Goal: Information Seeking & Learning: Learn about a topic

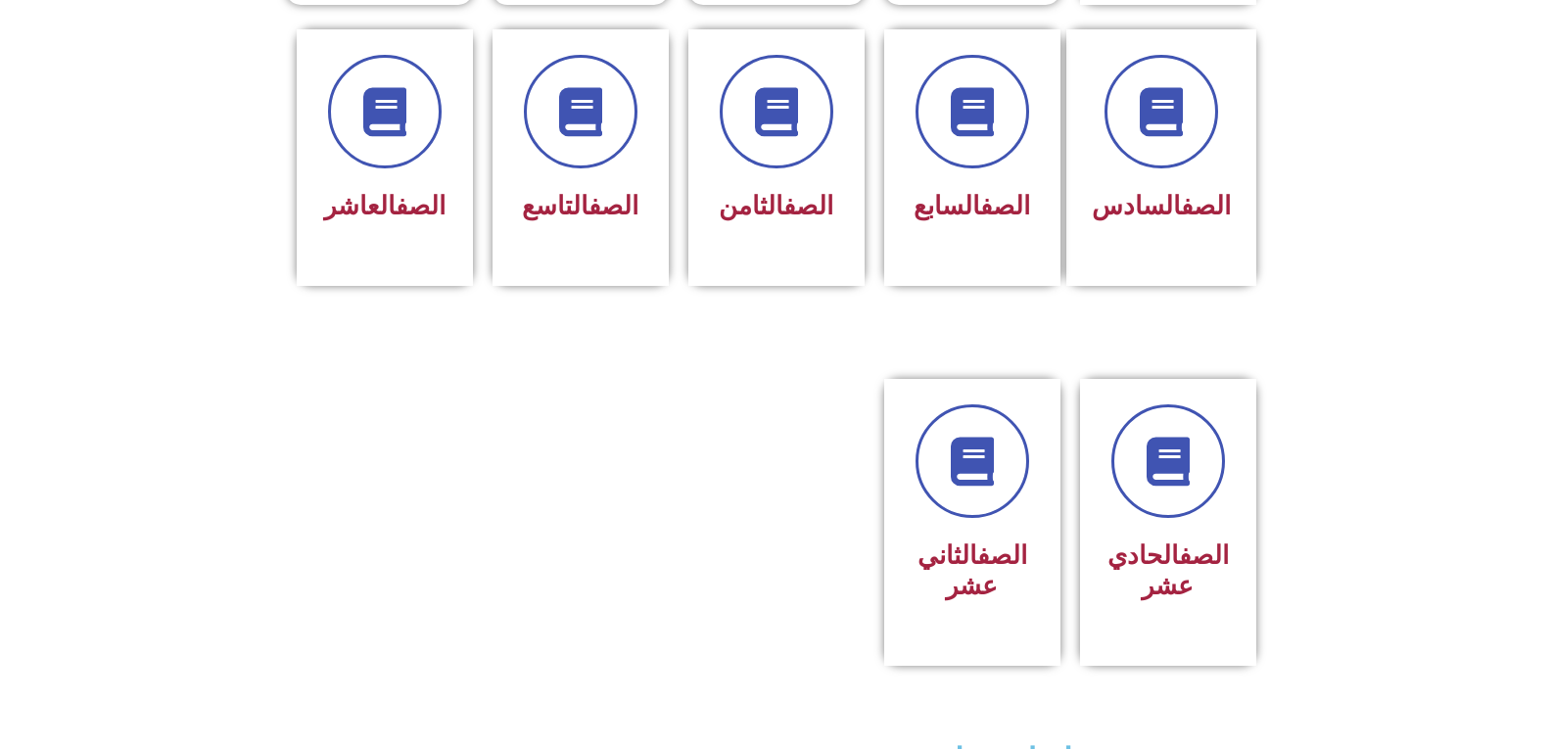
scroll to position [760, 0]
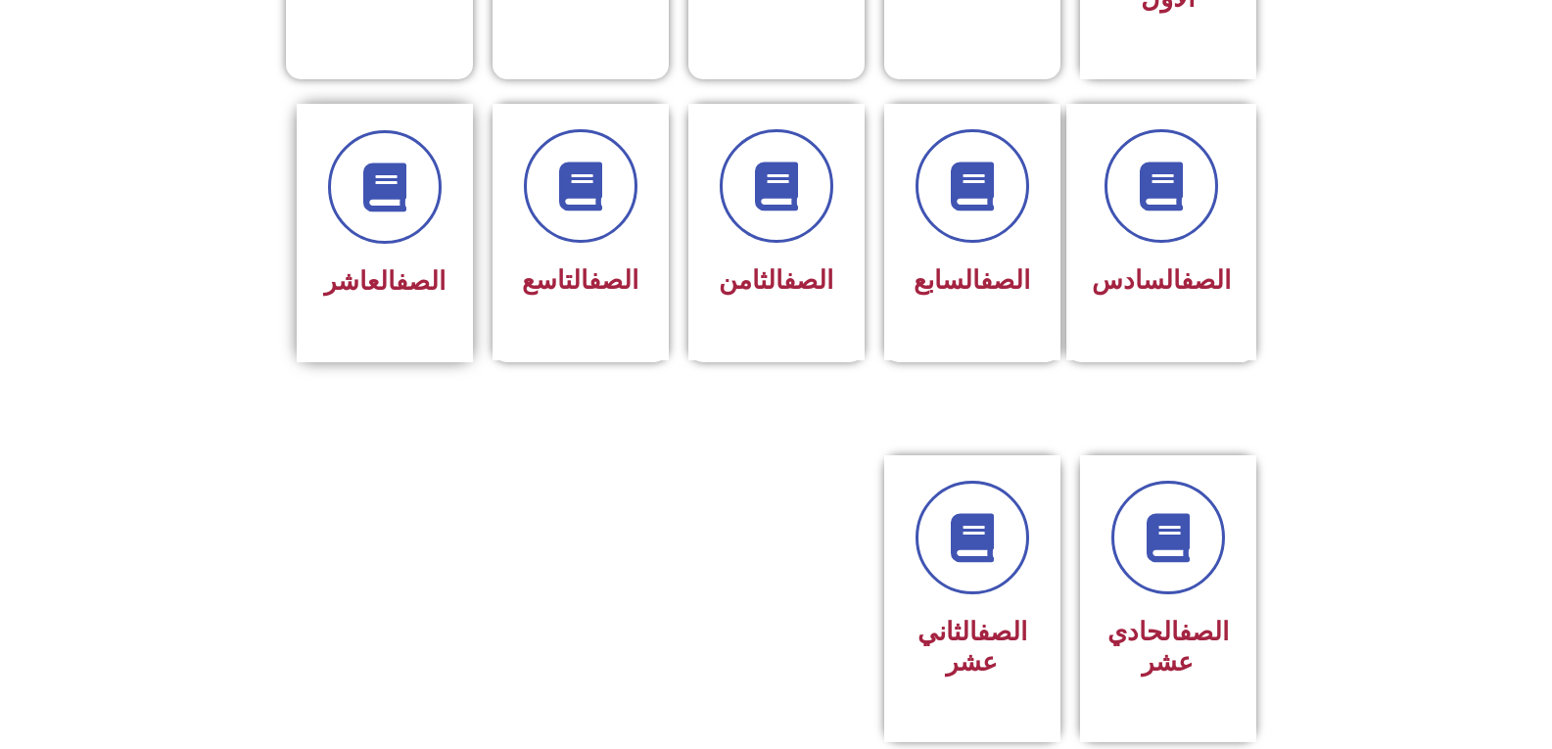
click at [345, 315] on div "الصف العاشر" at bounding box center [385, 233] width 176 height 259
click at [419, 128] on span at bounding box center [384, 186] width 125 height 125
click at [417, 334] on section "الصف السادس الصف السابع الصف الثامن الصف التاسع الصف العاشر" at bounding box center [776, 254] width 1552 height 350
click at [426, 300] on div "الصف العاشر" at bounding box center [385, 233] width 176 height 259
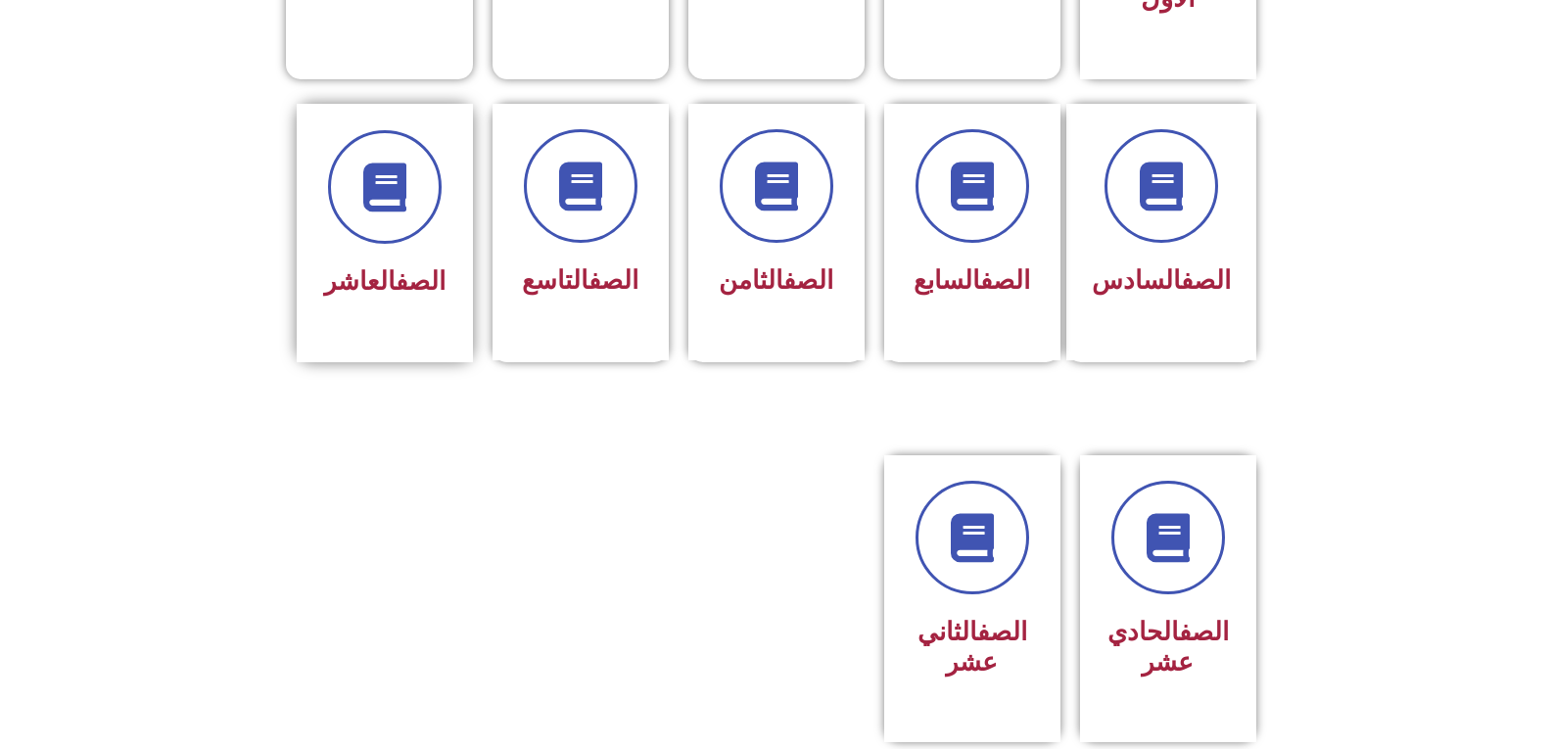
click at [426, 300] on div "الصف العاشر" at bounding box center [385, 233] width 176 height 259
click at [418, 292] on div "الصف العاشر" at bounding box center [385, 233] width 176 height 259
click at [414, 150] on span at bounding box center [384, 186] width 125 height 125
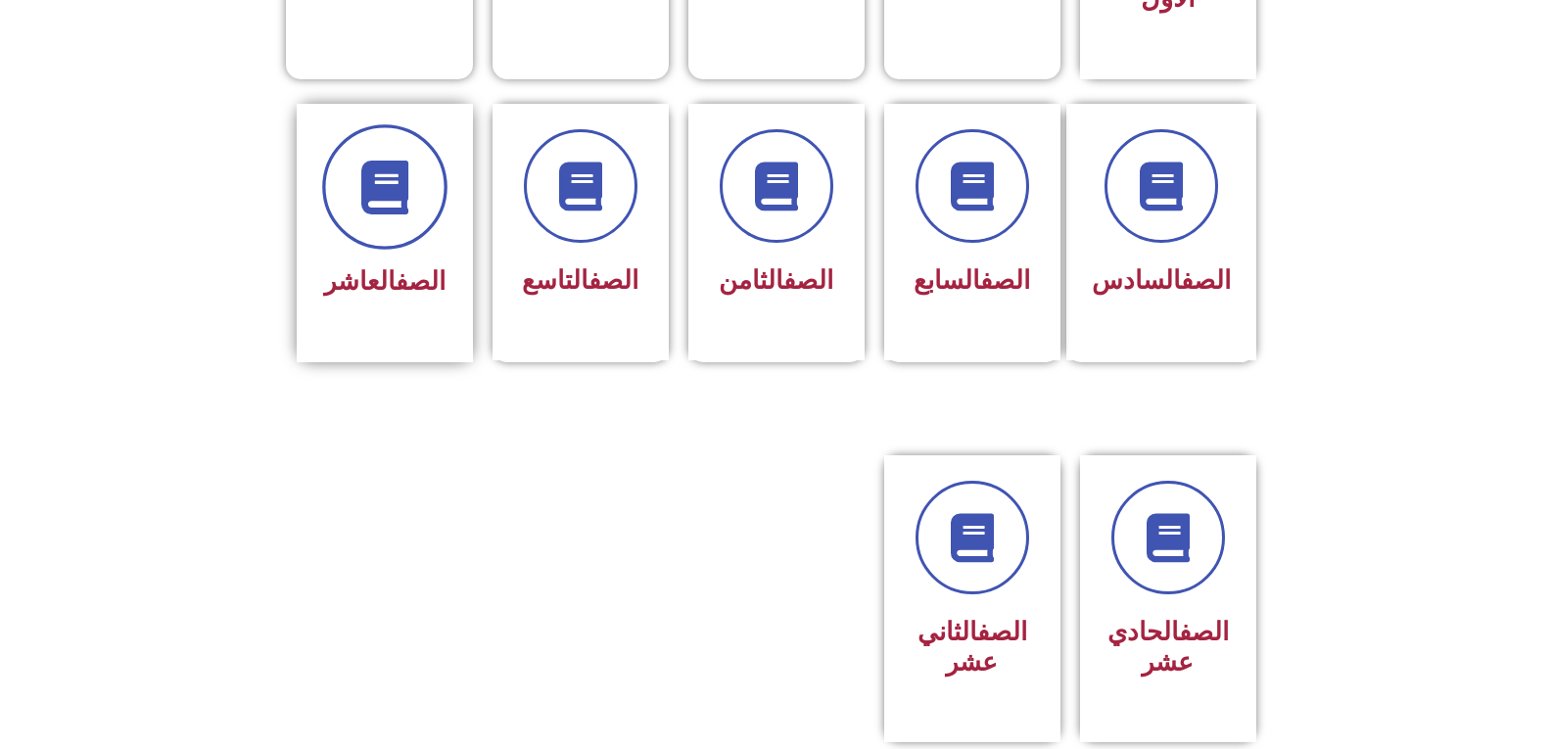
click at [414, 150] on span at bounding box center [384, 186] width 125 height 125
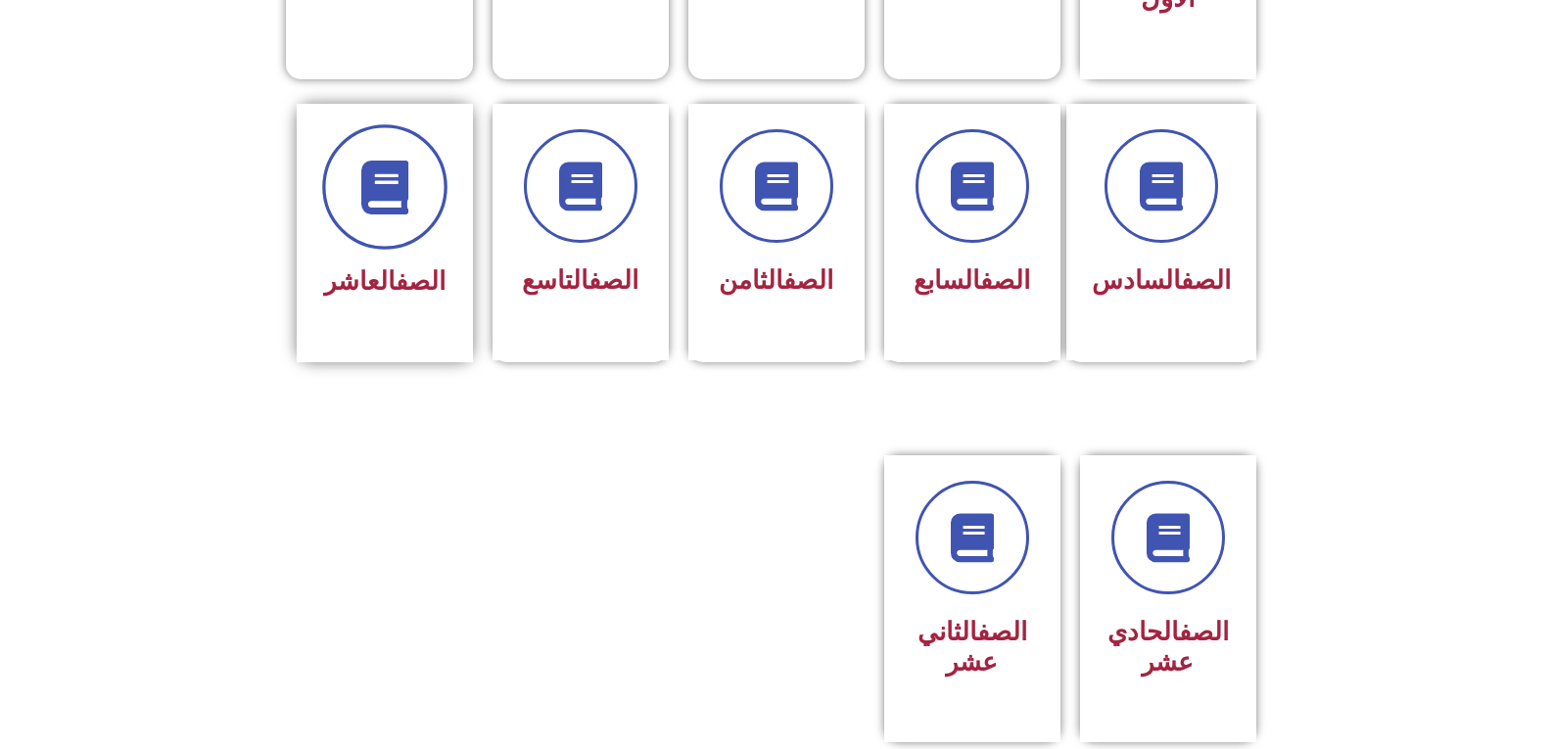
click at [414, 150] on span at bounding box center [384, 186] width 125 height 125
click at [415, 150] on span at bounding box center [384, 186] width 125 height 125
click at [415, 151] on span at bounding box center [384, 186] width 125 height 125
click at [416, 304] on div "الصف العاشر" at bounding box center [385, 233] width 176 height 259
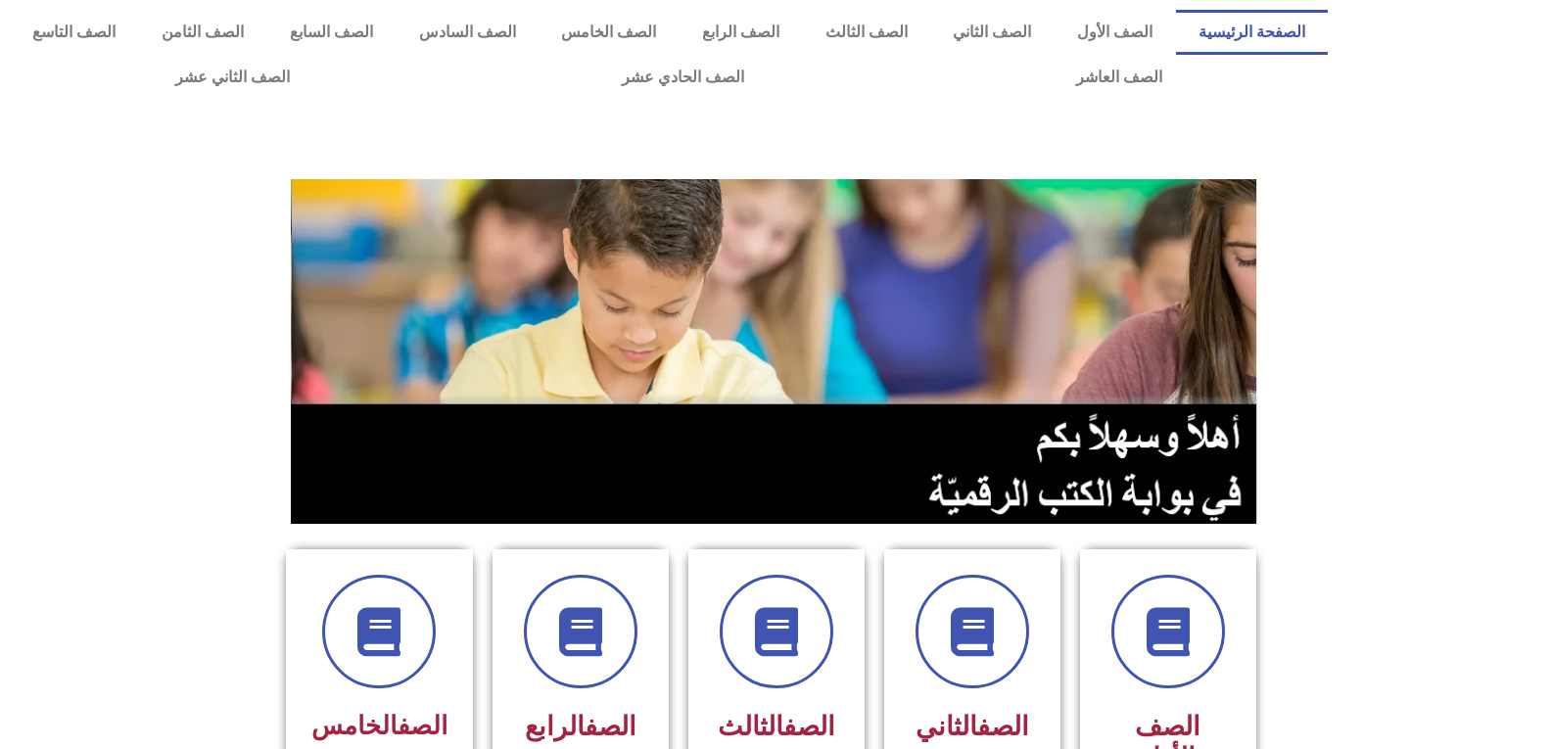
scroll to position [760, 0]
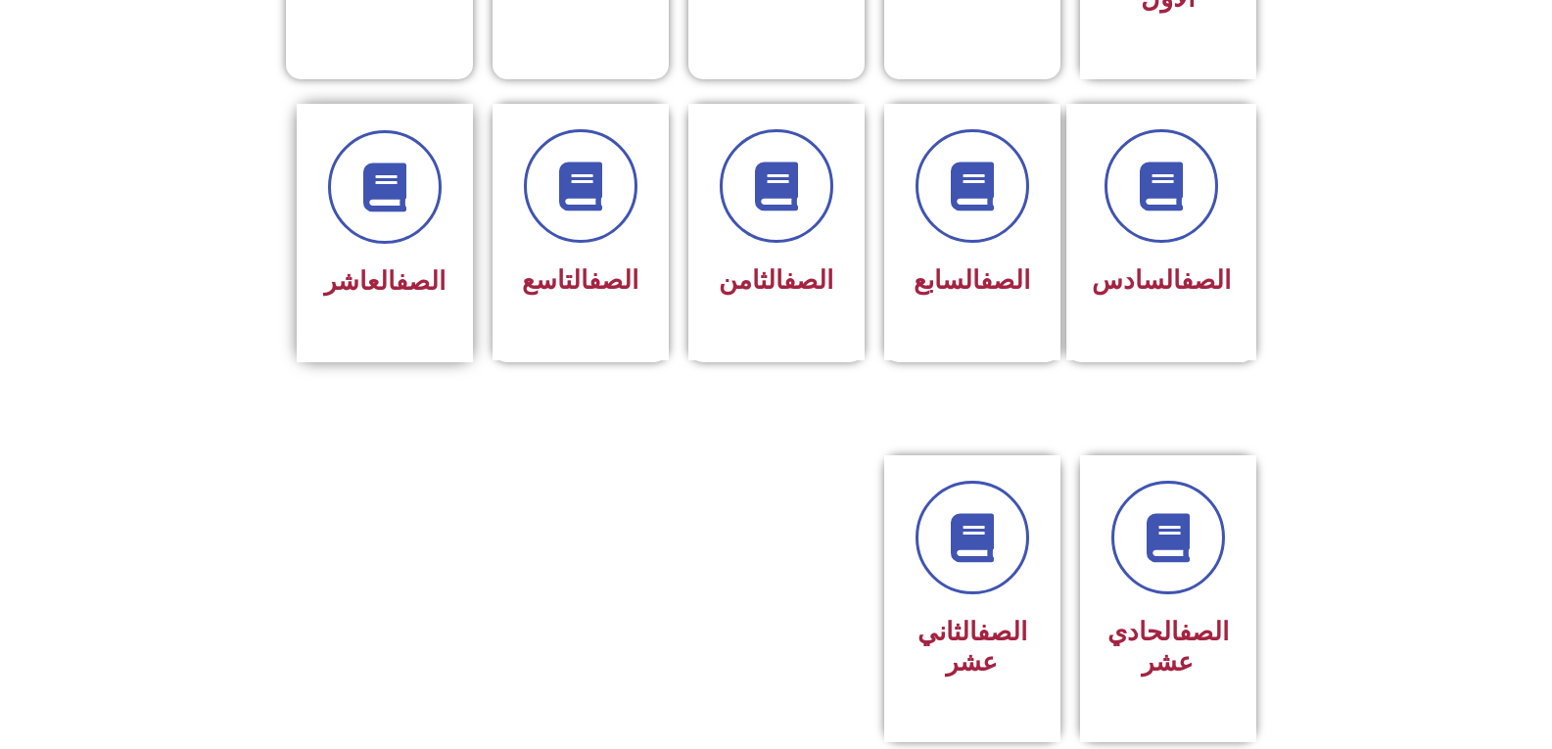
click at [385, 224] on div "الصف العاشر" at bounding box center [384, 218] width 123 height 176
click at [606, 160] on icon at bounding box center [580, 187] width 54 height 54
click at [480, 202] on div "الصف العاشر" at bounding box center [385, 232] width 196 height 257
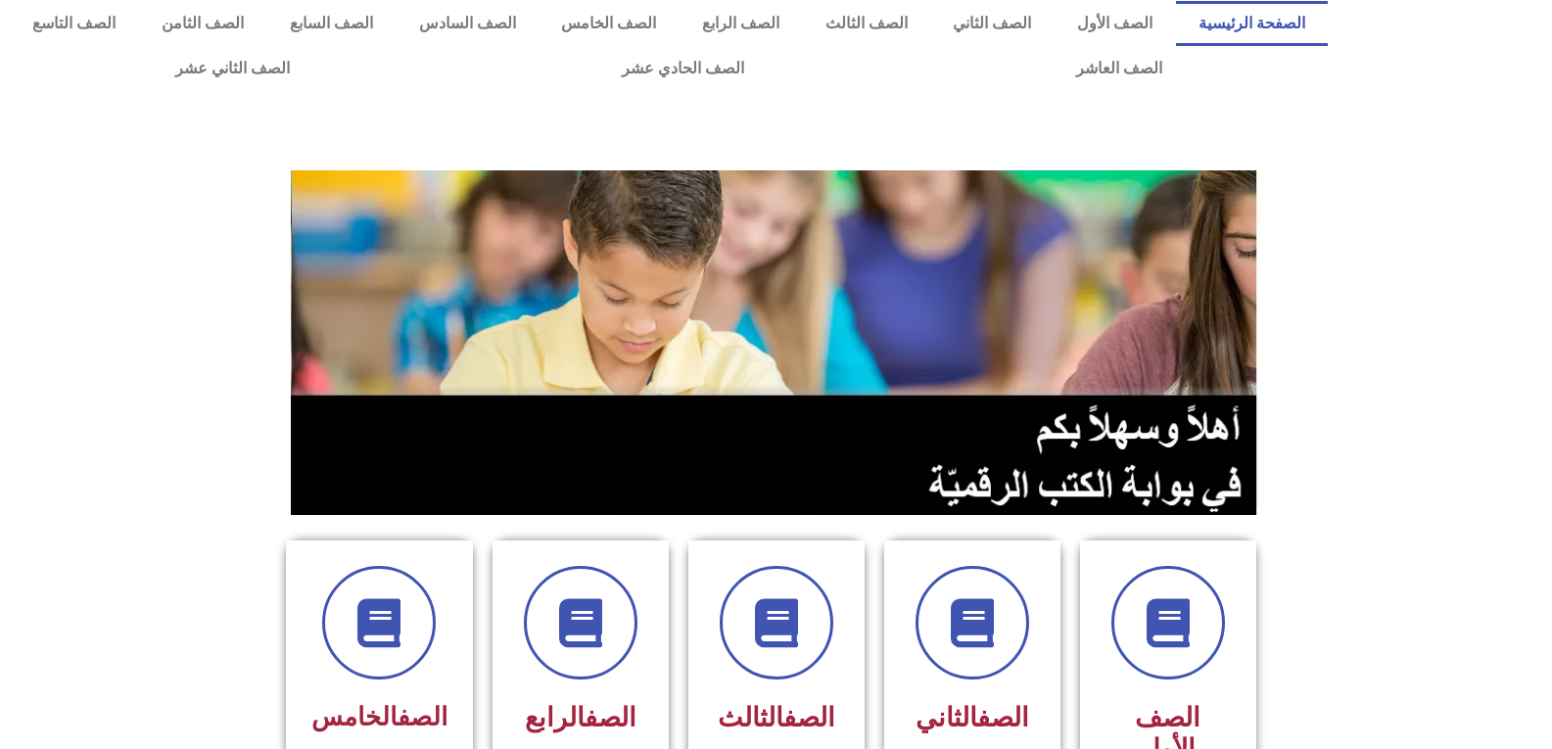
scroll to position [0, 0]
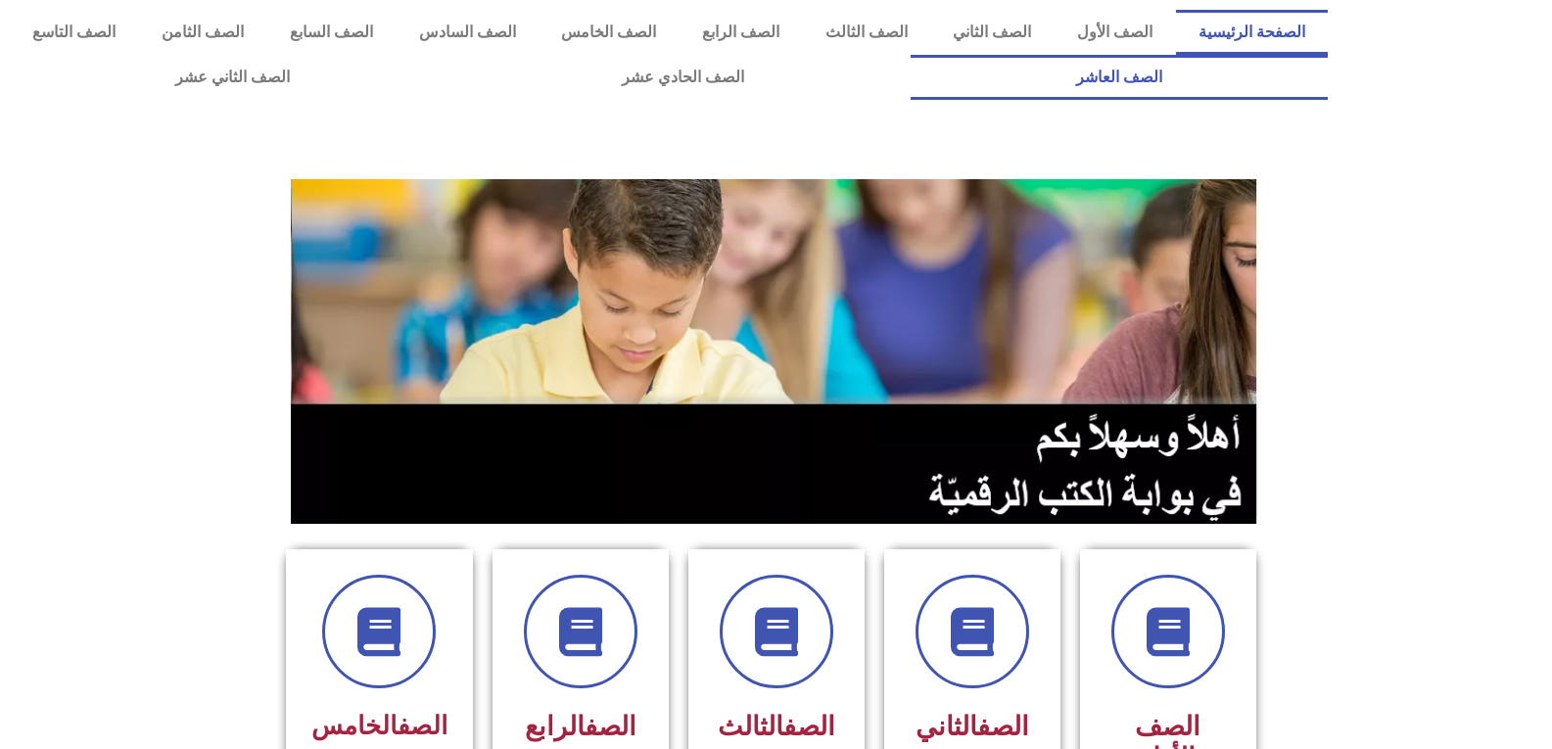
click at [911, 55] on link "الصف العاشر" at bounding box center [1120, 77] width 418 height 45
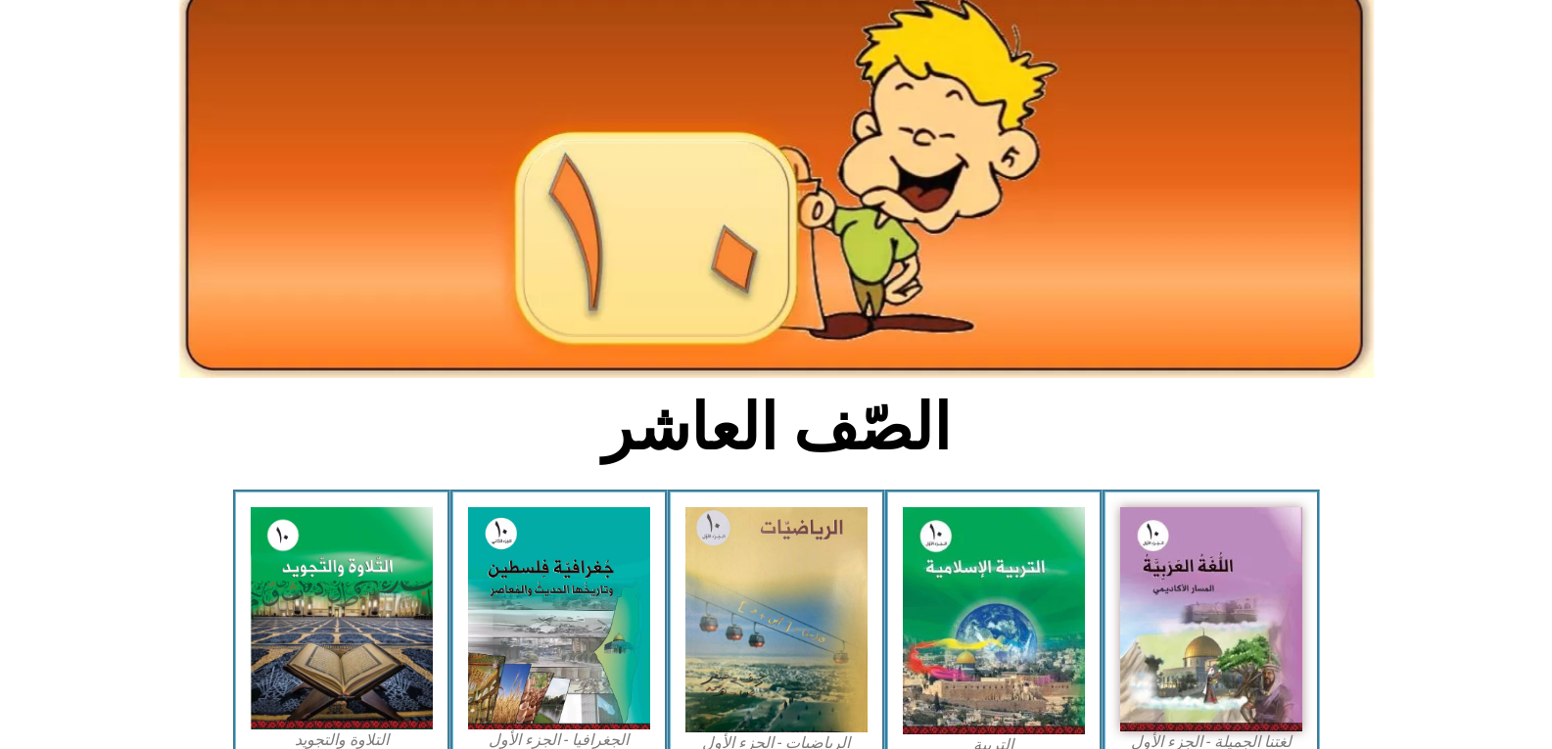
scroll to position [479, 0]
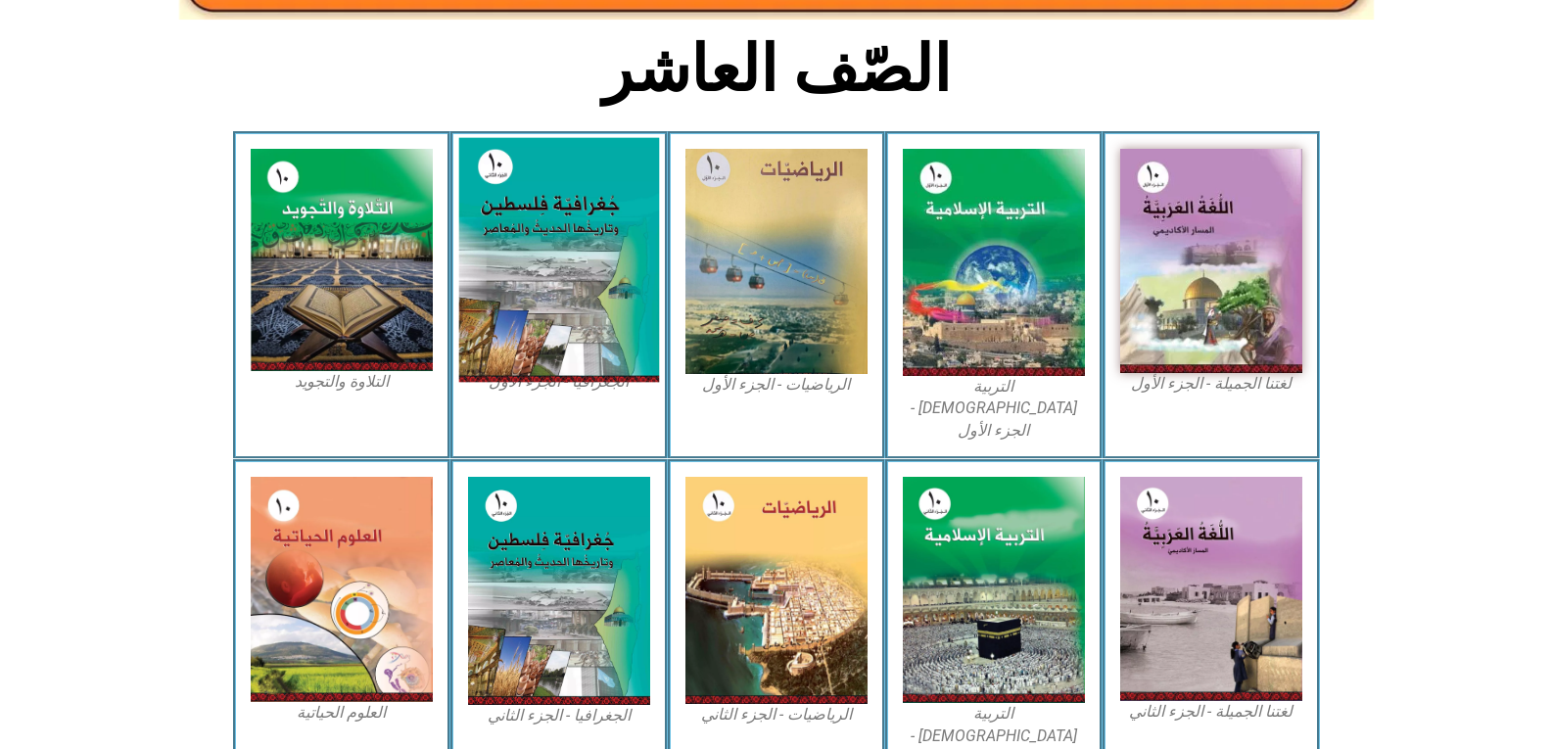
click at [492, 202] on img at bounding box center [558, 260] width 201 height 245
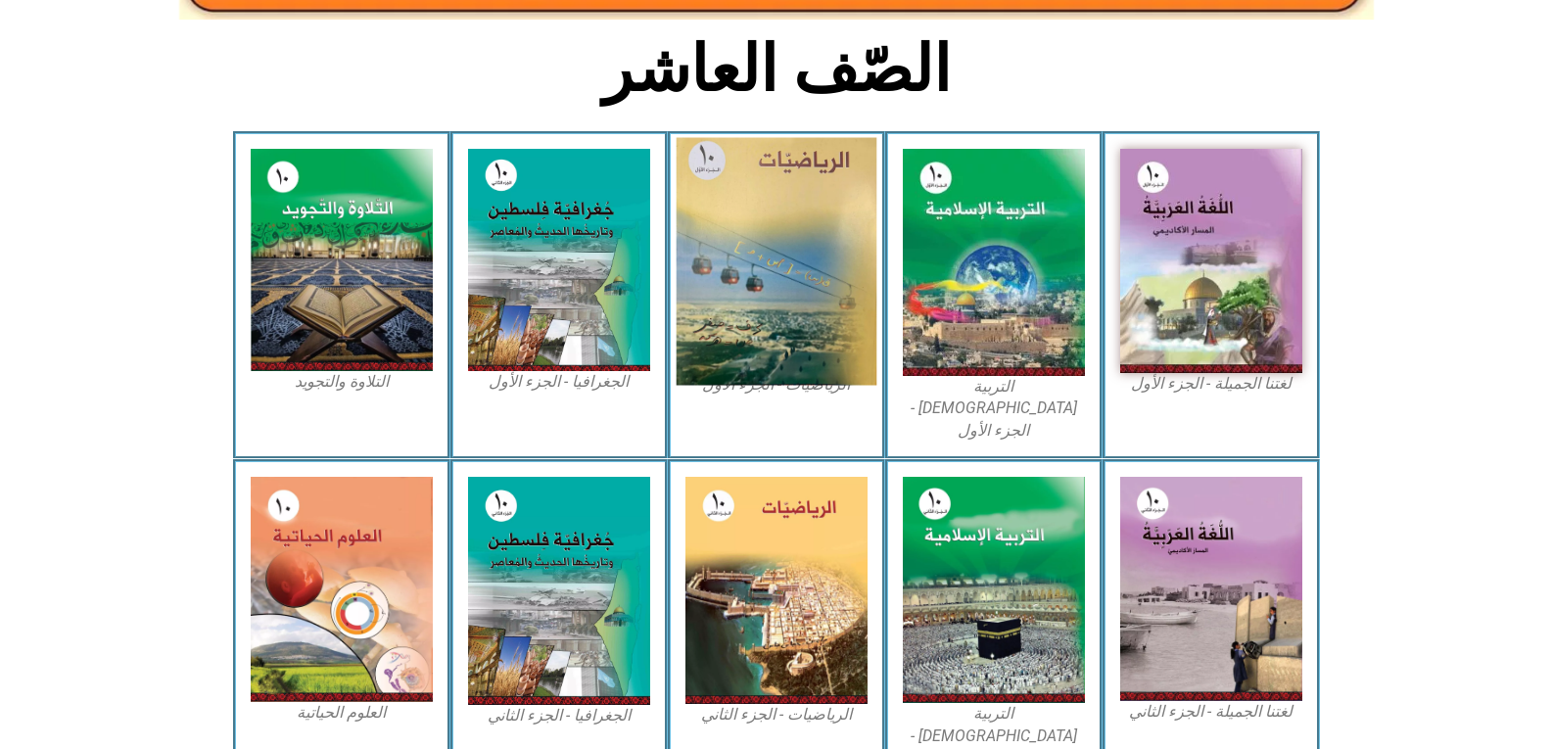
click at [742, 238] on img at bounding box center [776, 262] width 201 height 248
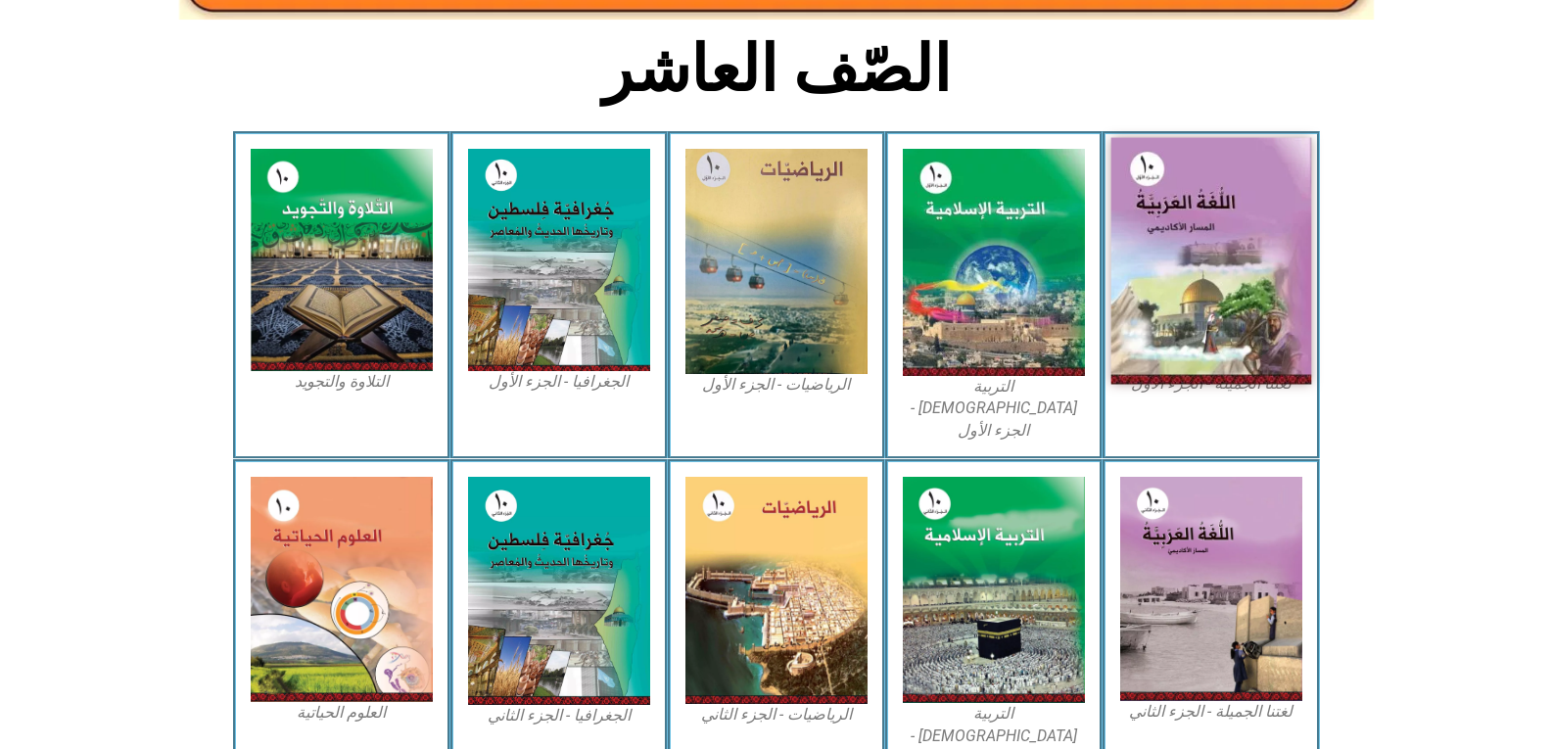
click at [1239, 280] on img at bounding box center [1211, 261] width 201 height 247
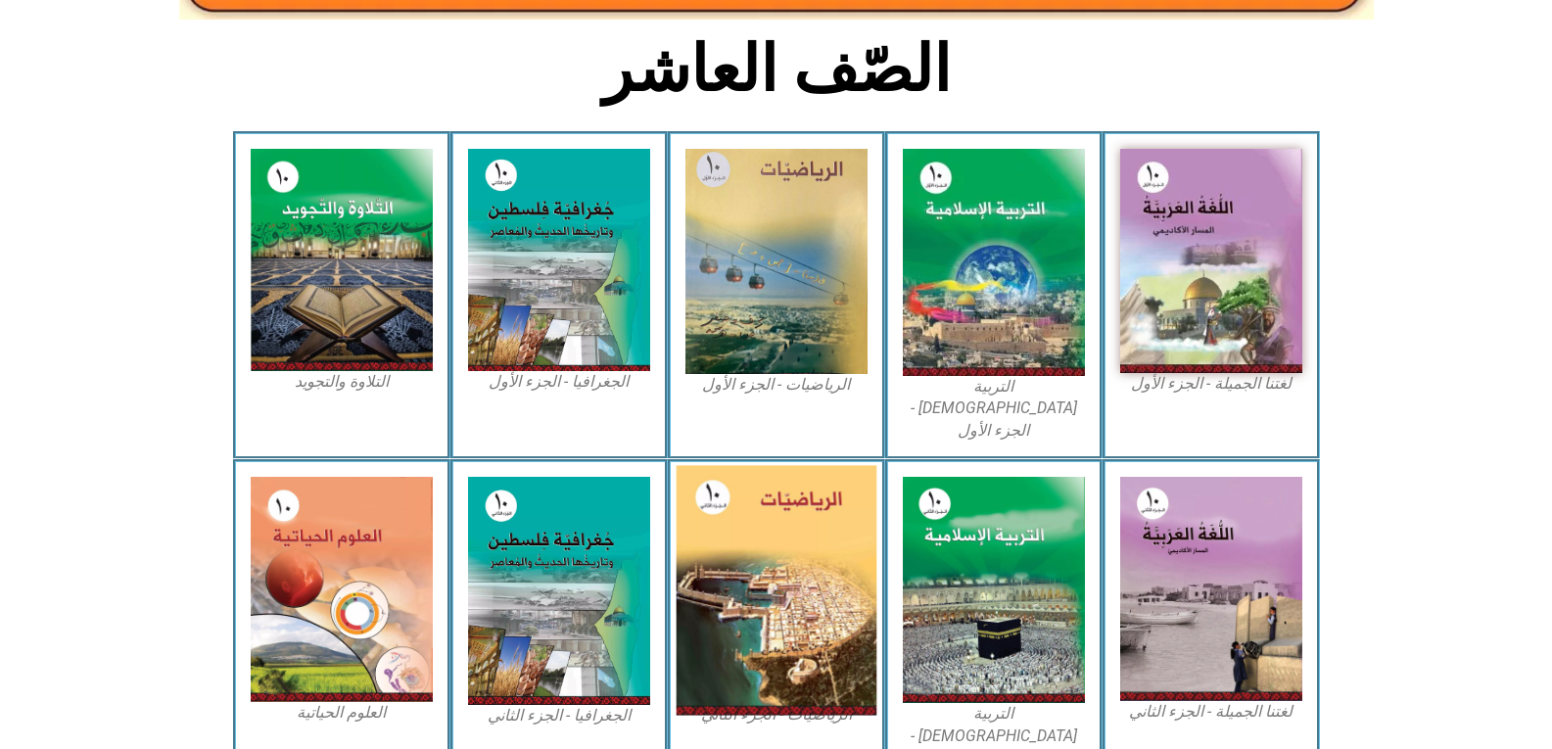
scroll to position [838, 0]
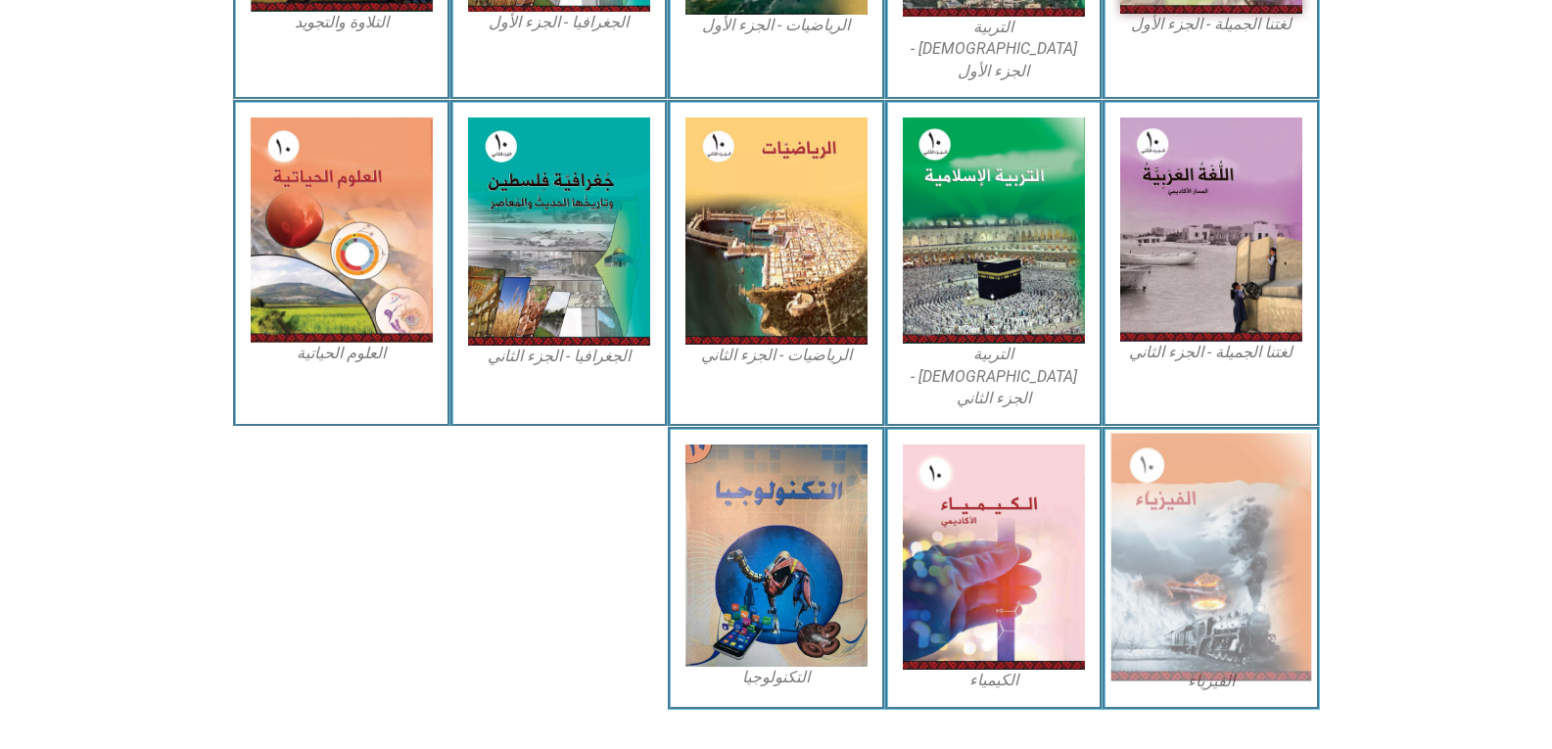
click at [1152, 519] on img at bounding box center [1211, 558] width 201 height 248
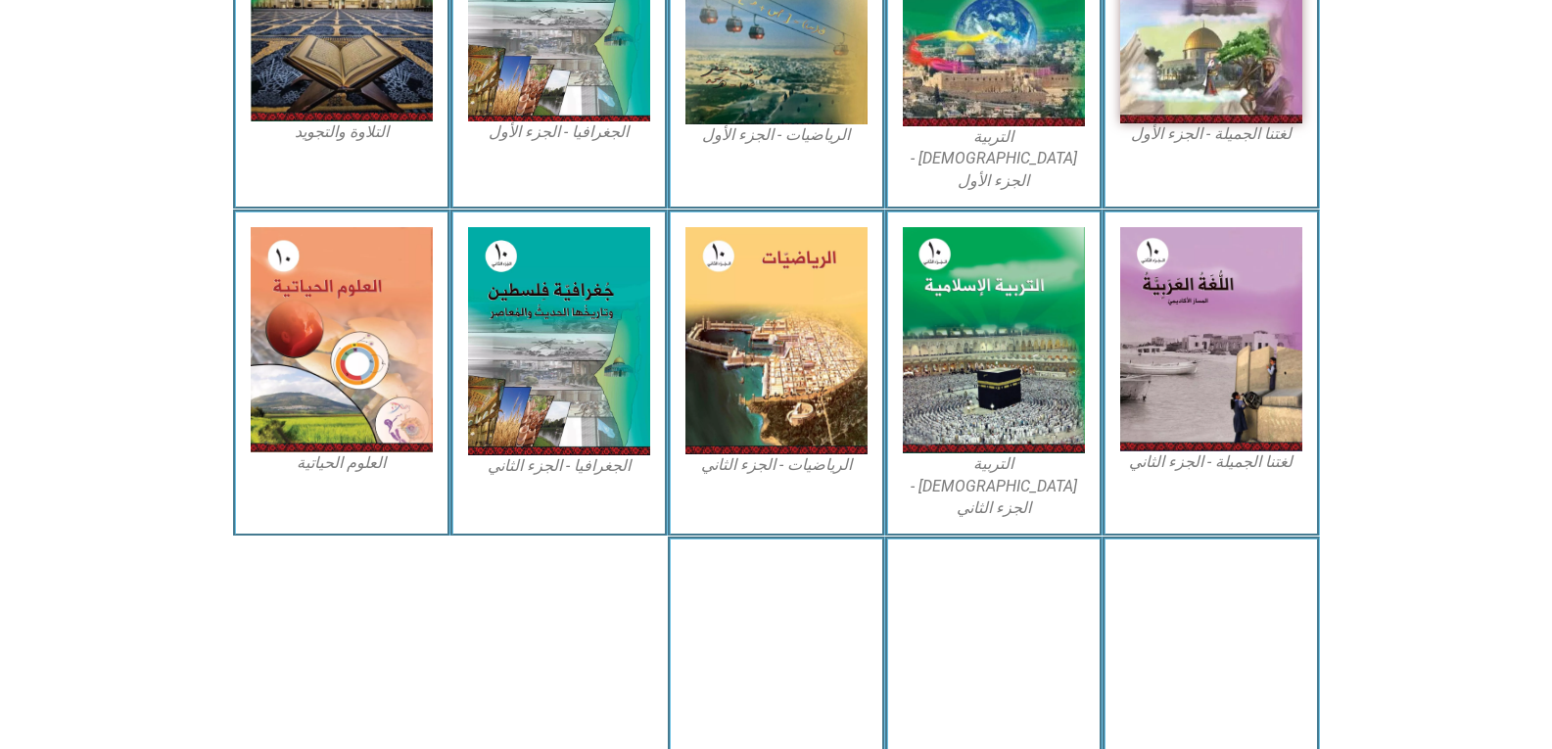
scroll to position [479, 0]
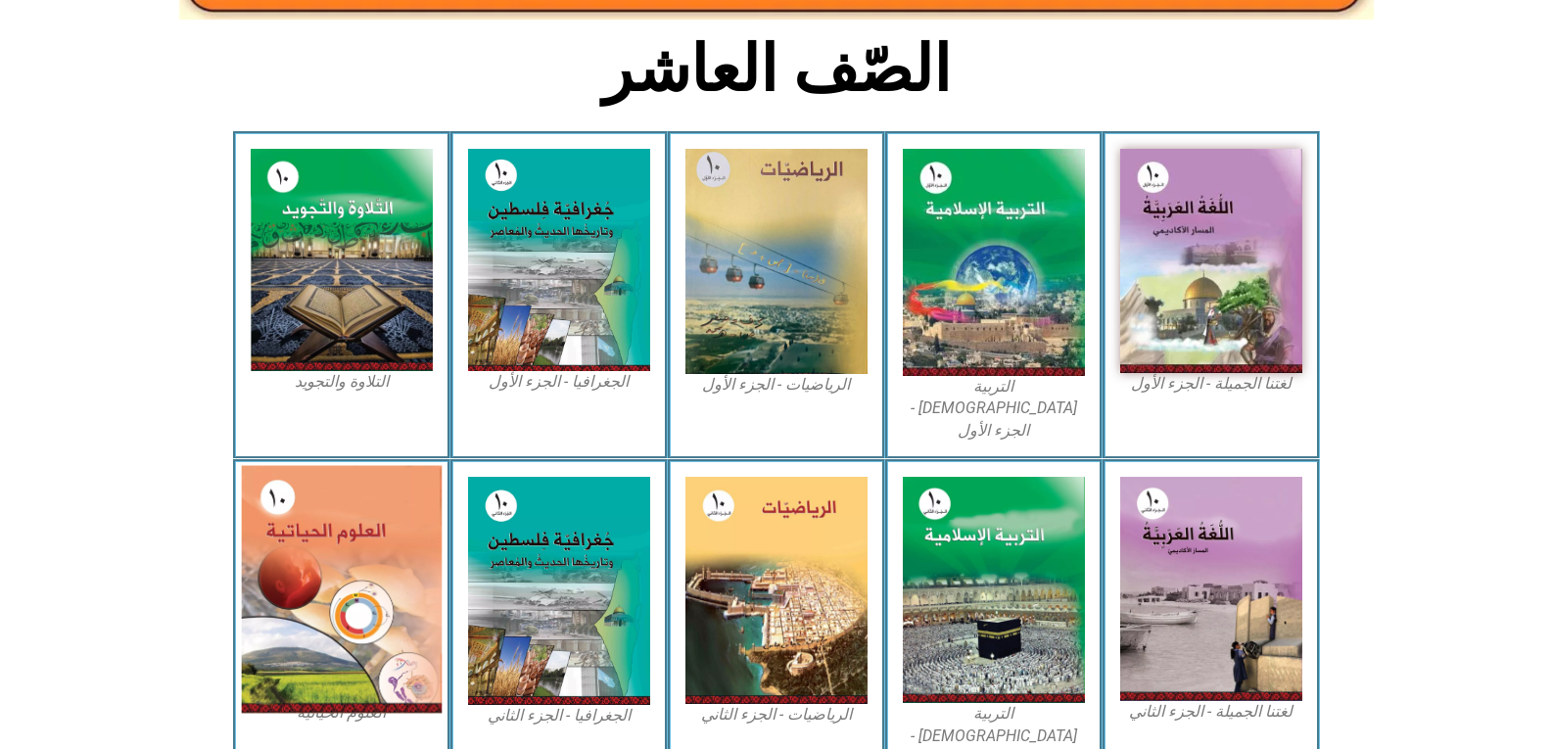
click at [315, 568] on img at bounding box center [341, 590] width 201 height 248
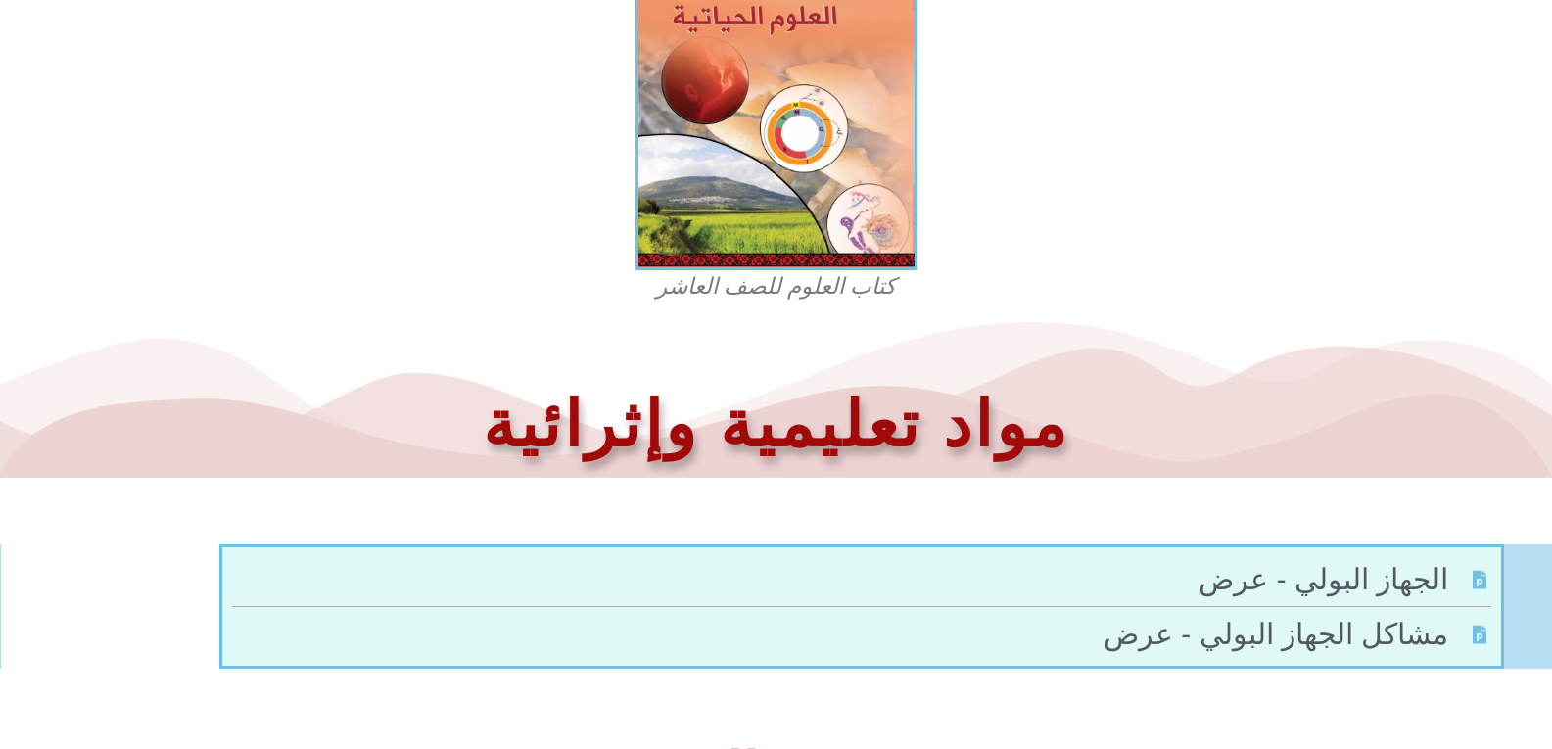
scroll to position [742, 0]
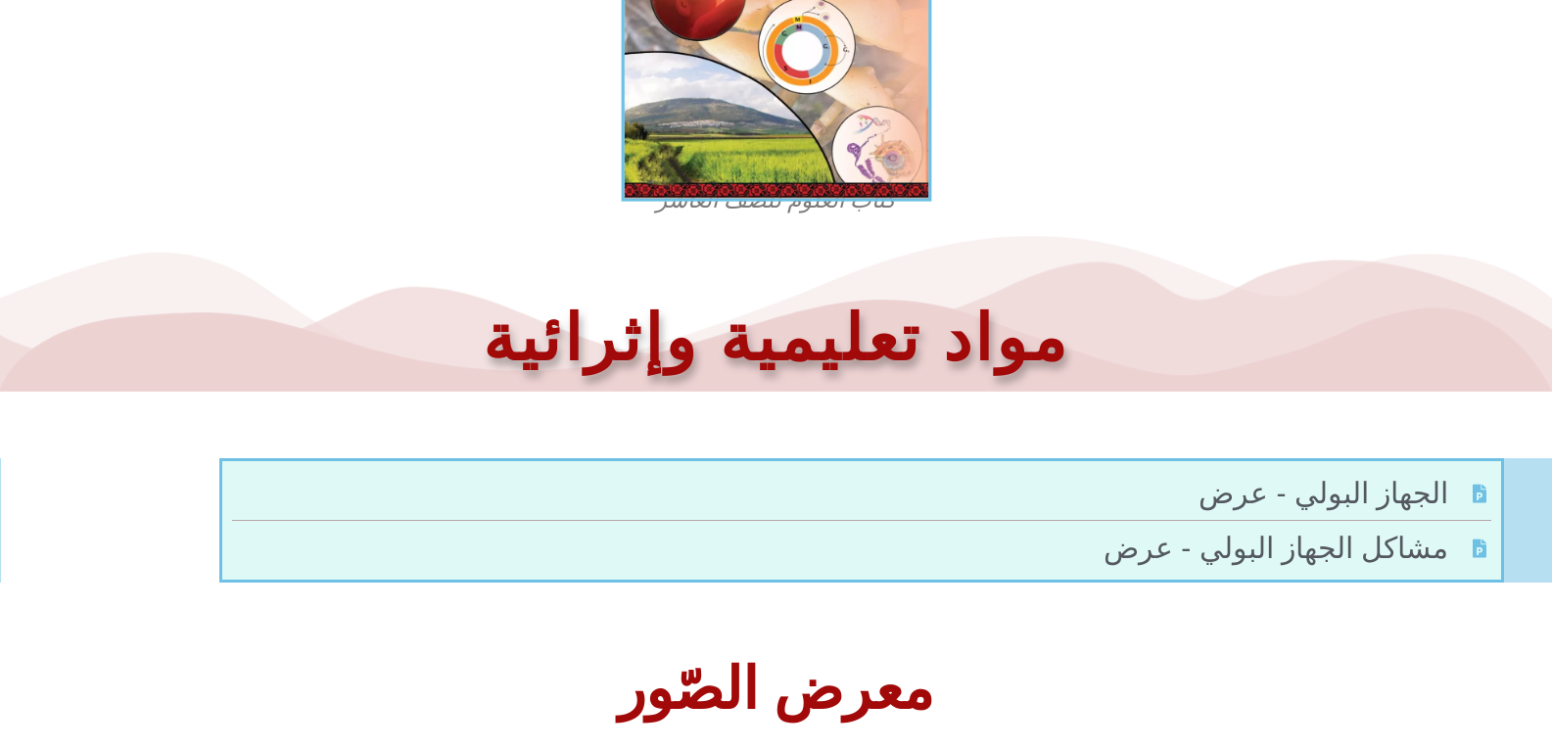
click at [826, 46] on img at bounding box center [776, 11] width 310 height 382
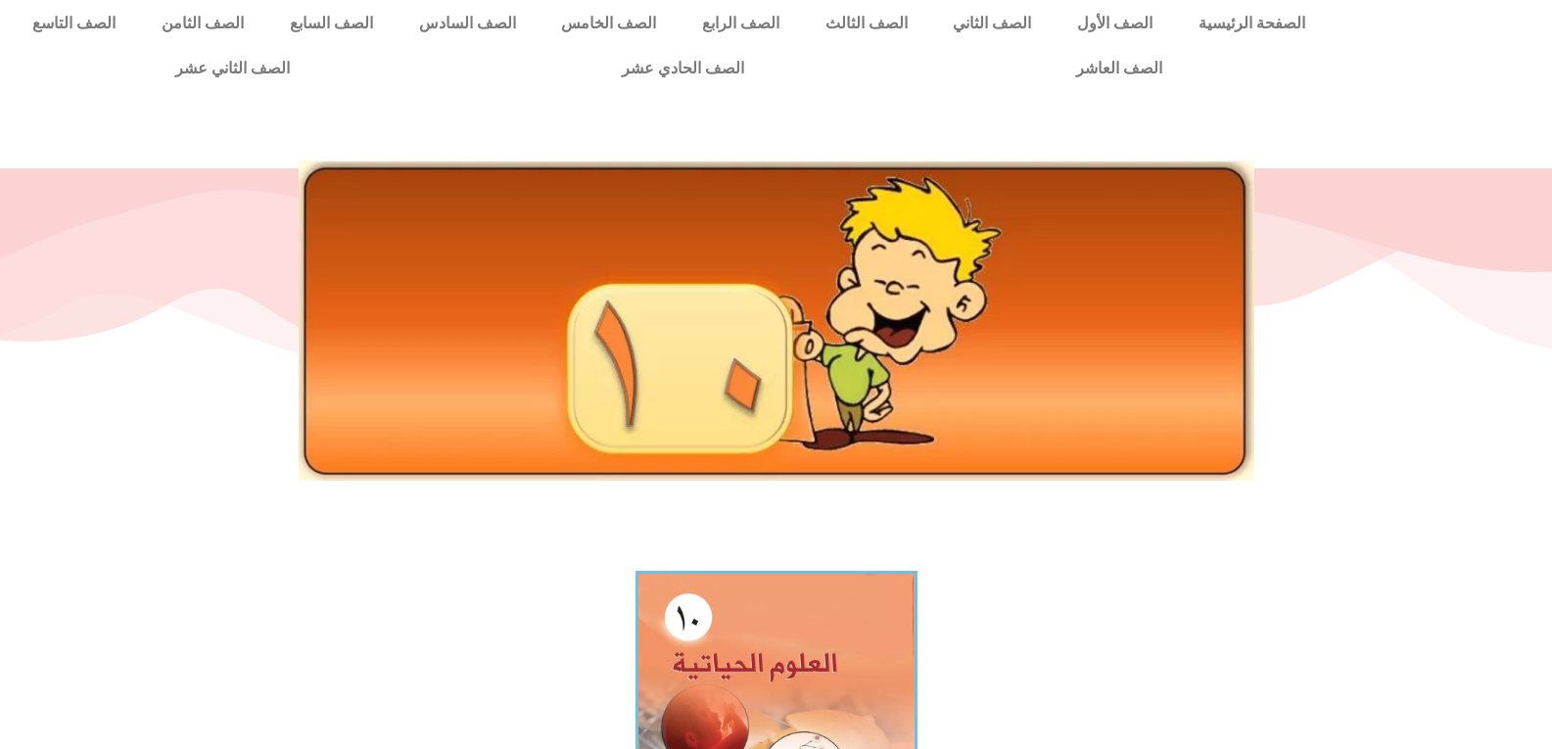
scroll to position [0, 0]
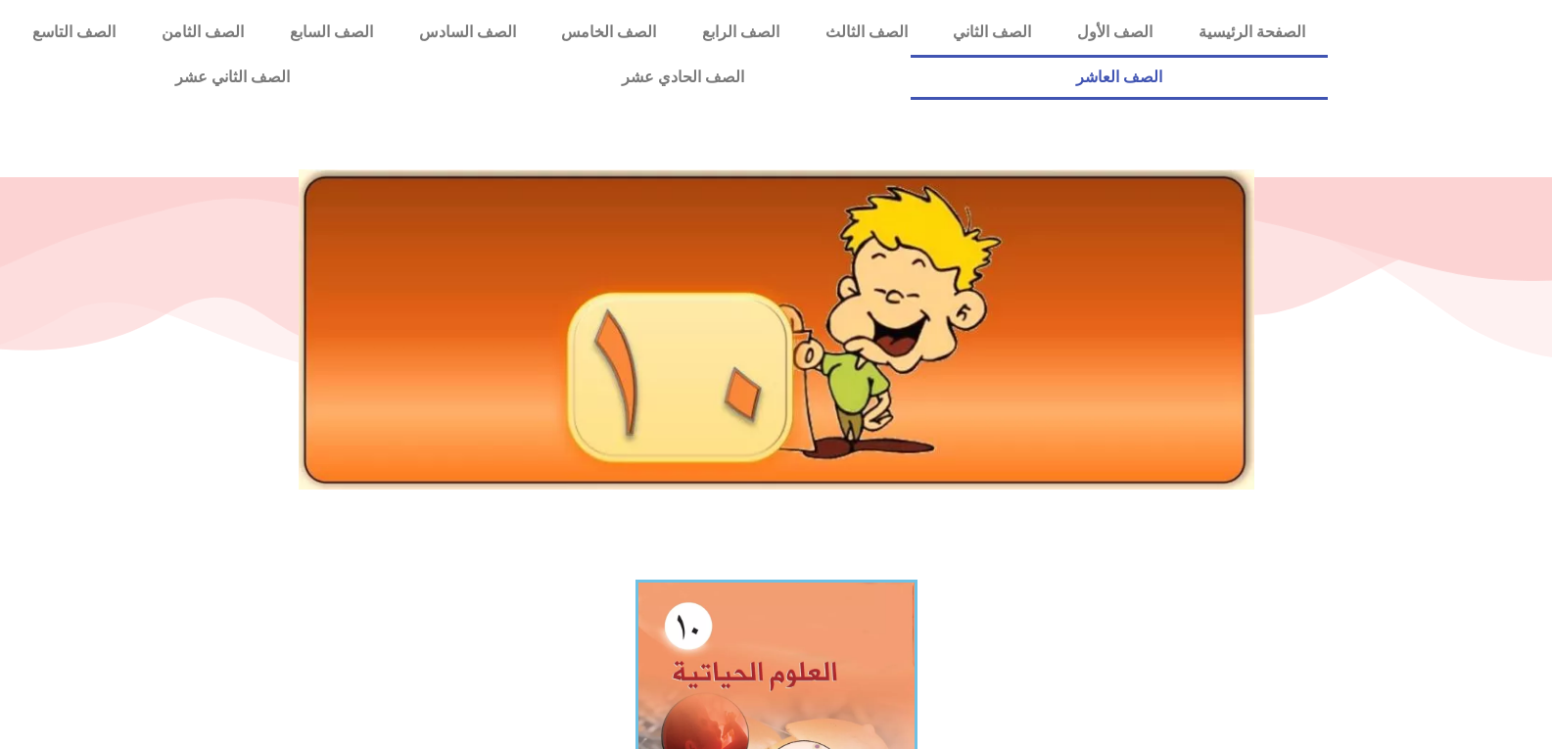
click at [911, 55] on link "الصف العاشر" at bounding box center [1120, 77] width 418 height 45
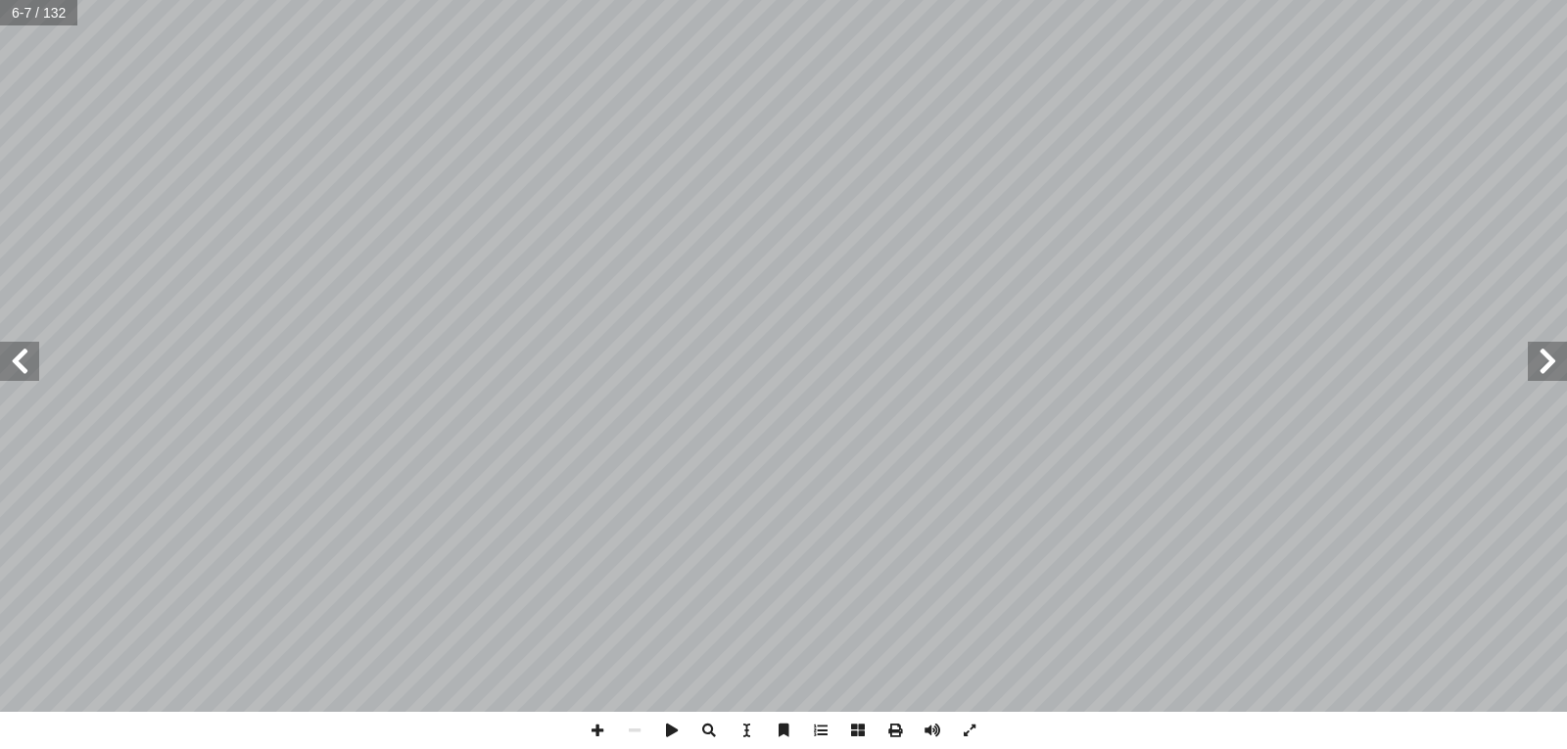
click at [1366, 178] on html "الصفحة الرئيسية الصف الأول الصف الثاني الصف الثالث الصف الرابع الصف الخامس الصف…" at bounding box center [783, 89] width 1567 height 178
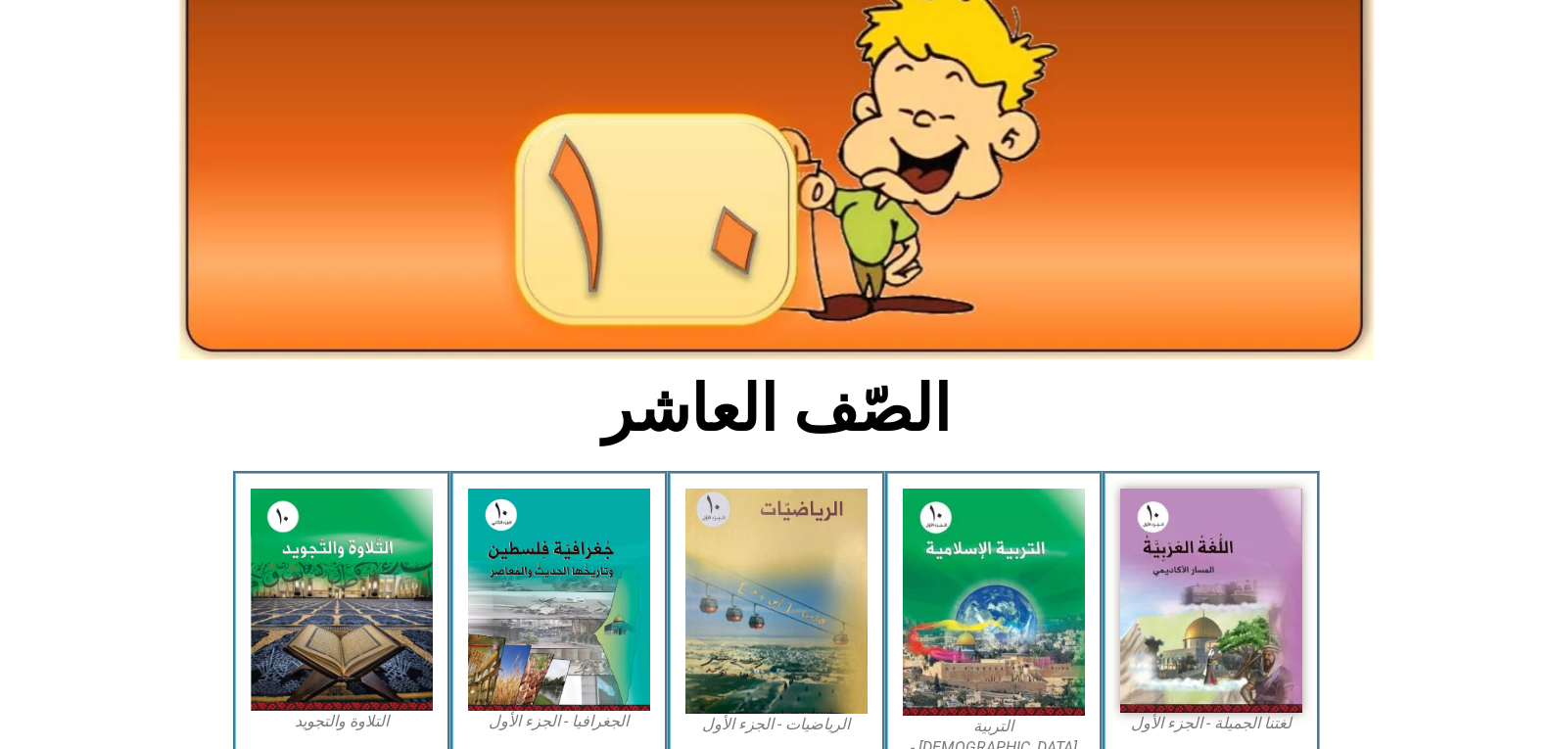
scroll to position [838, 0]
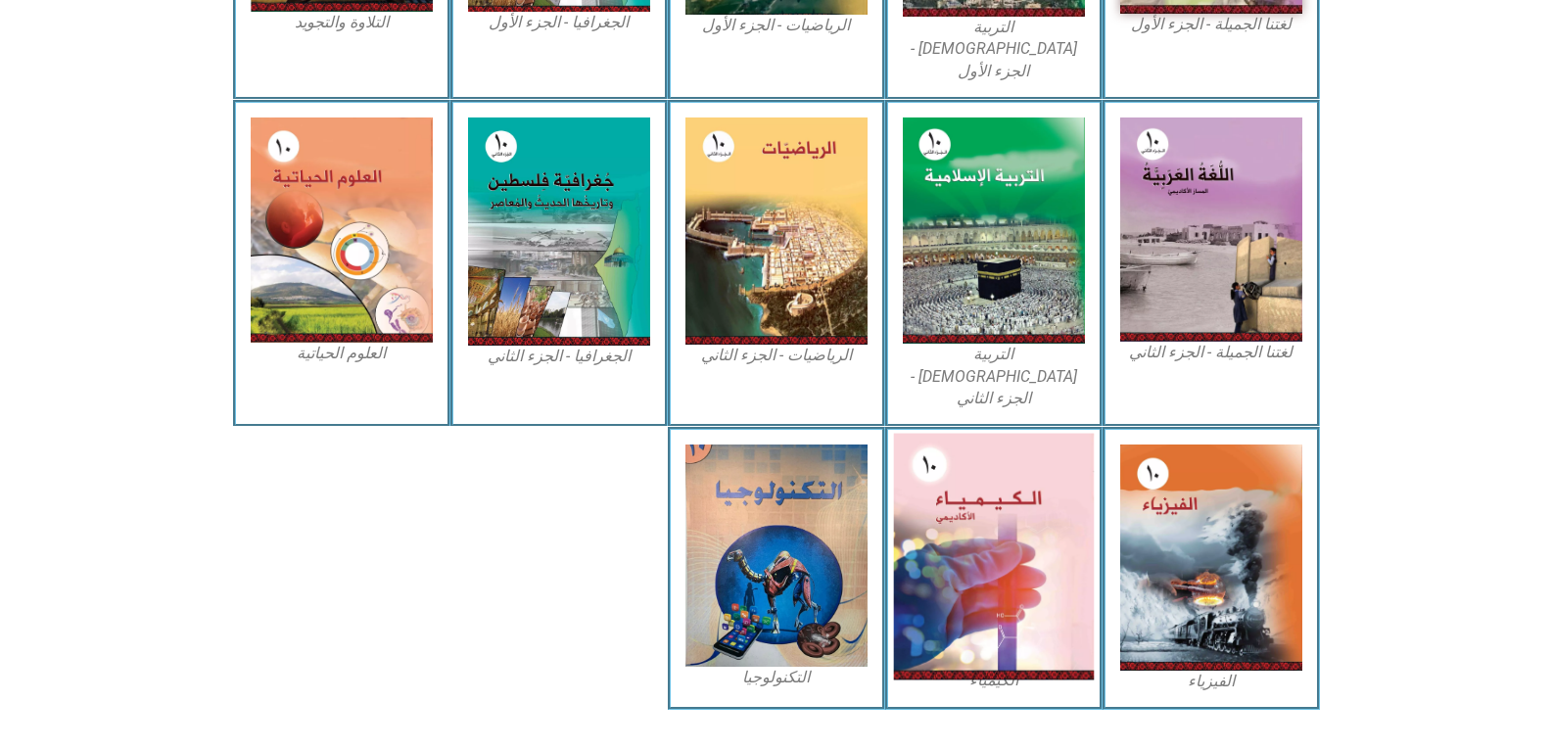
click at [920, 494] on img at bounding box center [993, 557] width 201 height 247
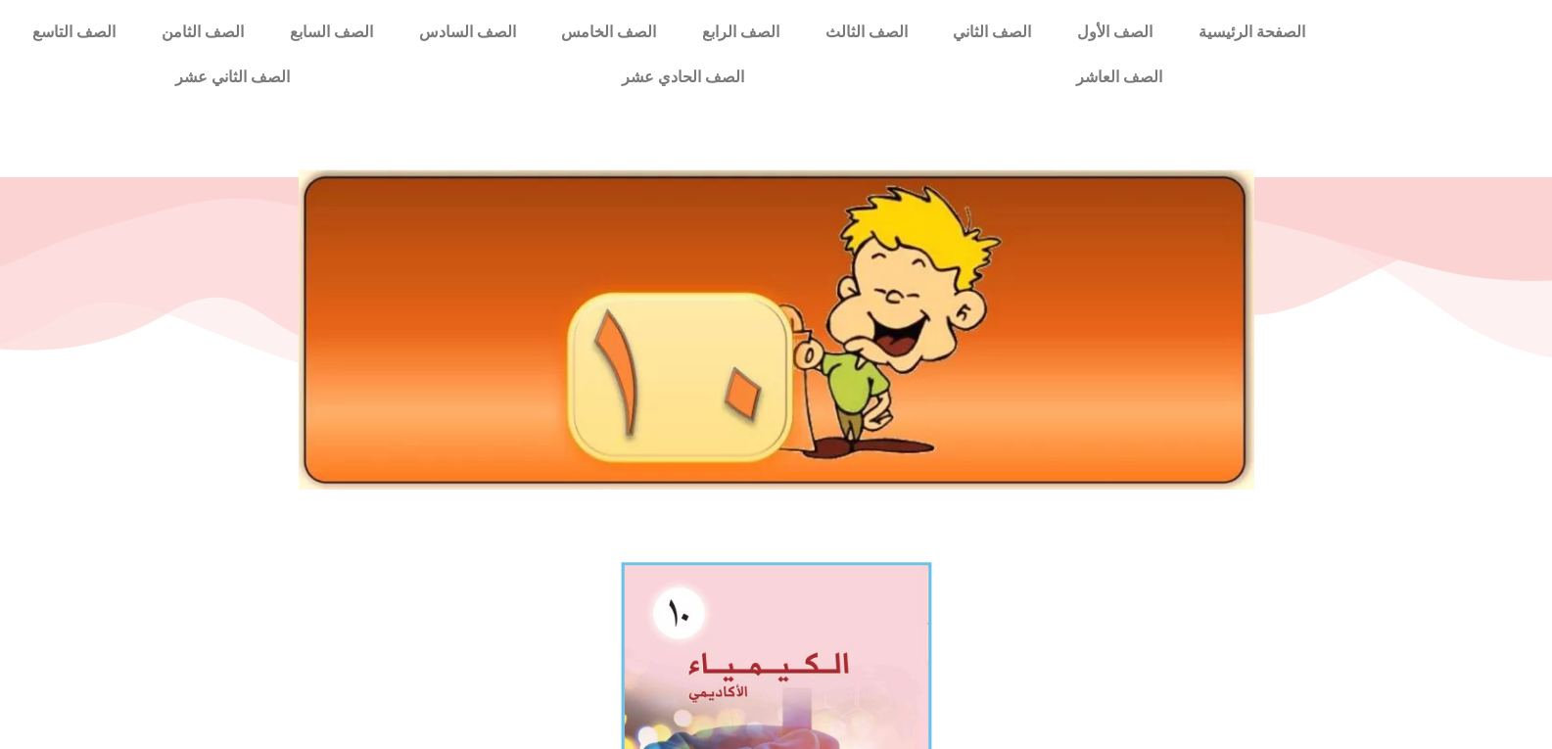
click at [830, 638] on img at bounding box center [776, 752] width 310 height 381
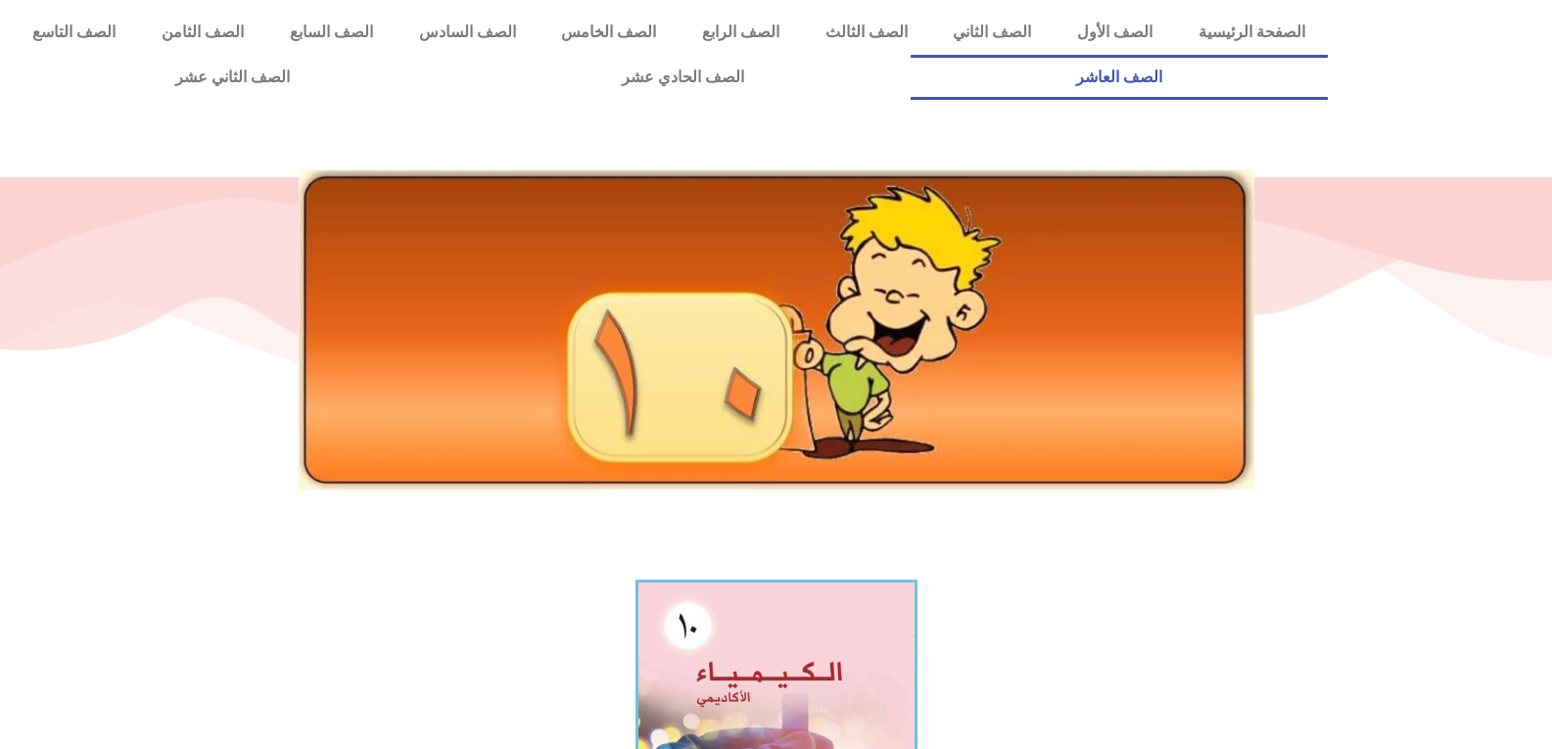
click at [911, 55] on link "الصف العاشر" at bounding box center [1120, 77] width 418 height 45
